Goal: Entertainment & Leisure: Consume media (video, audio)

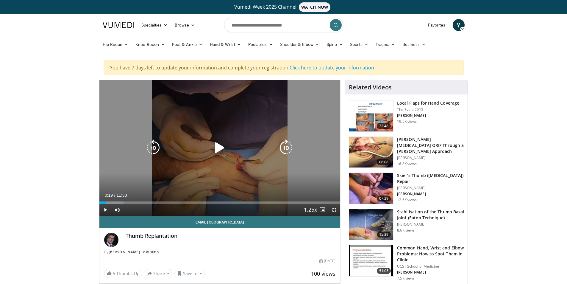
click at [220, 147] on icon "Video Player" at bounding box center [219, 147] width 17 height 17
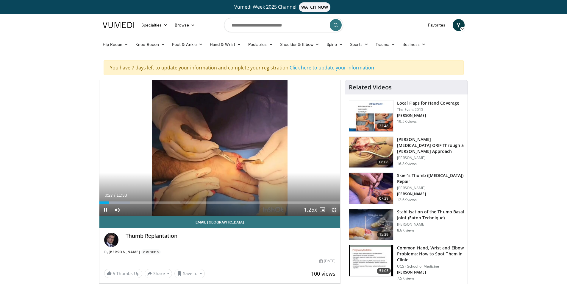
click at [336, 209] on span "Video Player" at bounding box center [334, 210] width 12 height 12
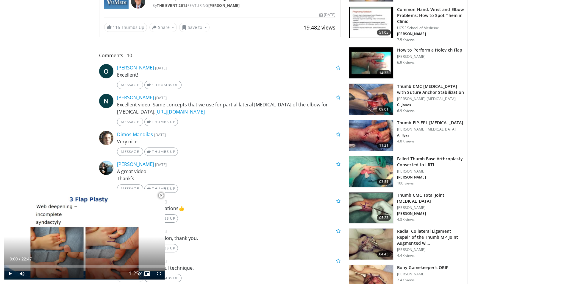
scroll to position [149, 0]
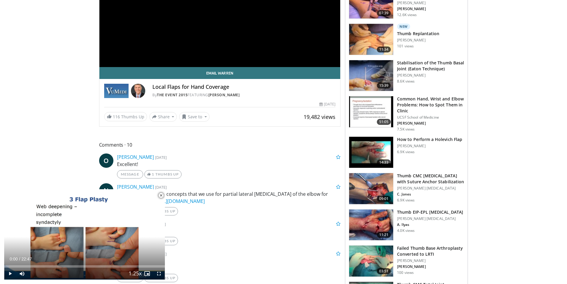
click at [158, 196] on span "Video Player" at bounding box center [161, 195] width 12 height 12
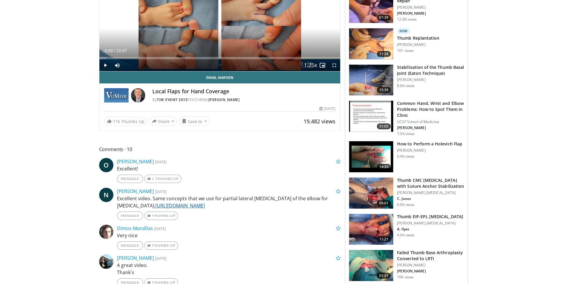
scroll to position [0, 0]
